Goal: Find specific page/section

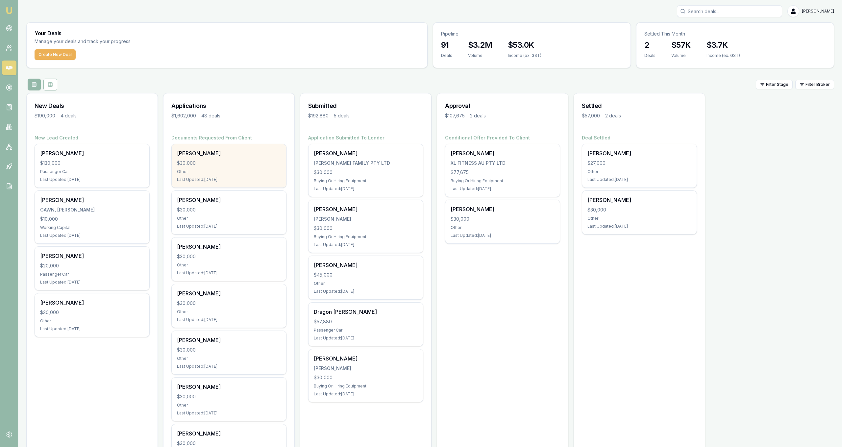
click at [264, 167] on div "[PERSON_NAME] $30,000 Other Last Updated: [DATE]" at bounding box center [229, 165] width 114 height 43
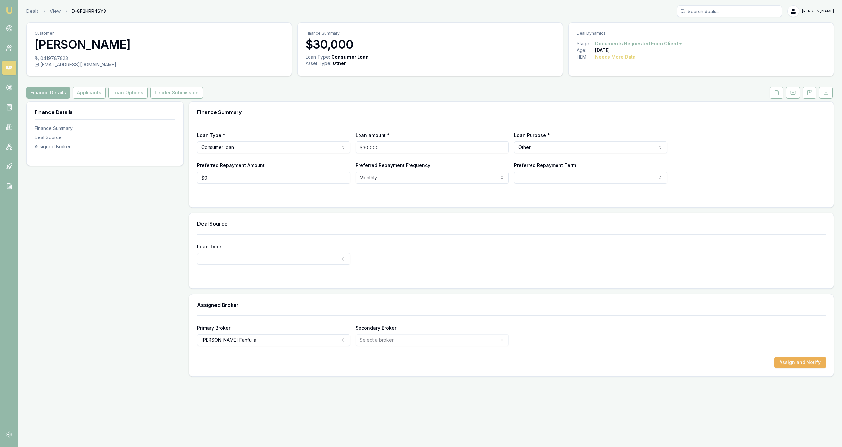
click at [68, 59] on div "0419787823" at bounding box center [159, 58] width 249 height 7
click at [34, 12] on link "Deals" at bounding box center [32, 11] width 12 height 7
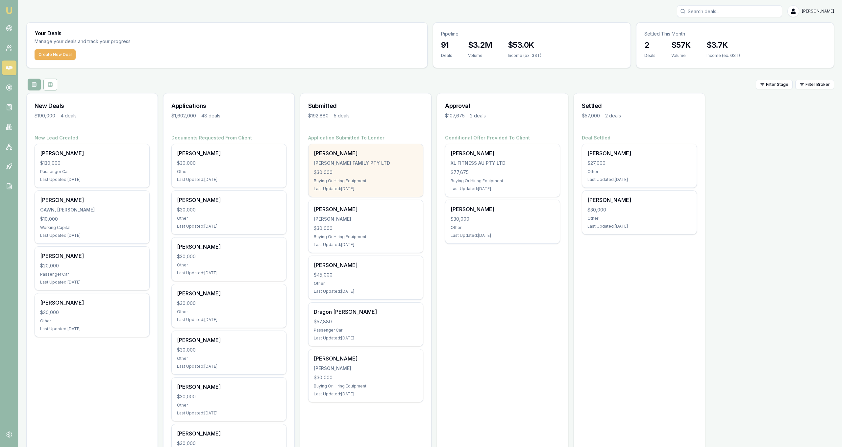
click at [369, 173] on div "$30,000" at bounding box center [366, 172] width 104 height 7
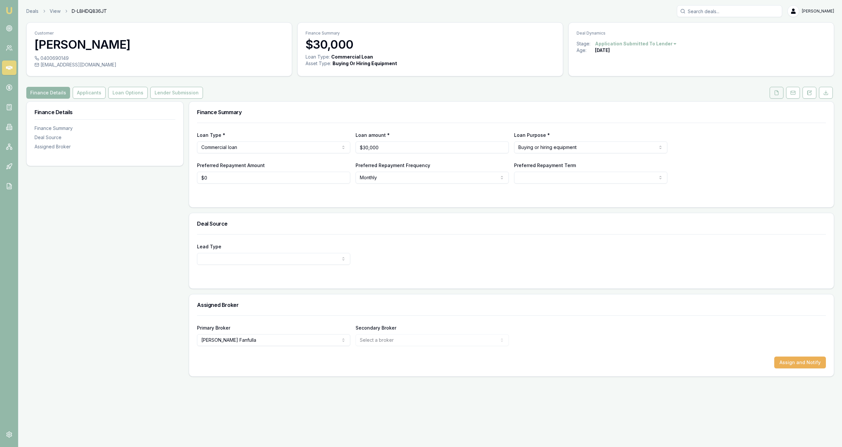
click at [772, 94] on button at bounding box center [777, 93] width 14 height 12
